Goal: Navigation & Orientation: Find specific page/section

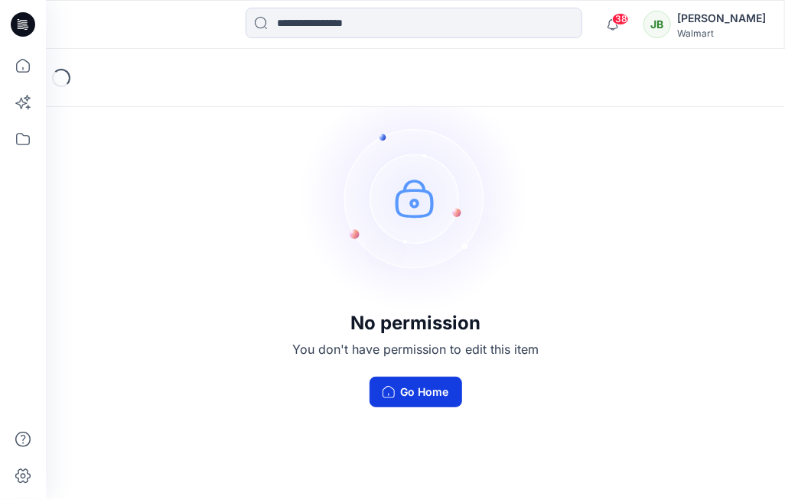
click at [431, 395] on button "Go Home" at bounding box center [415, 392] width 93 height 31
